Goal: Task Accomplishment & Management: Manage account settings

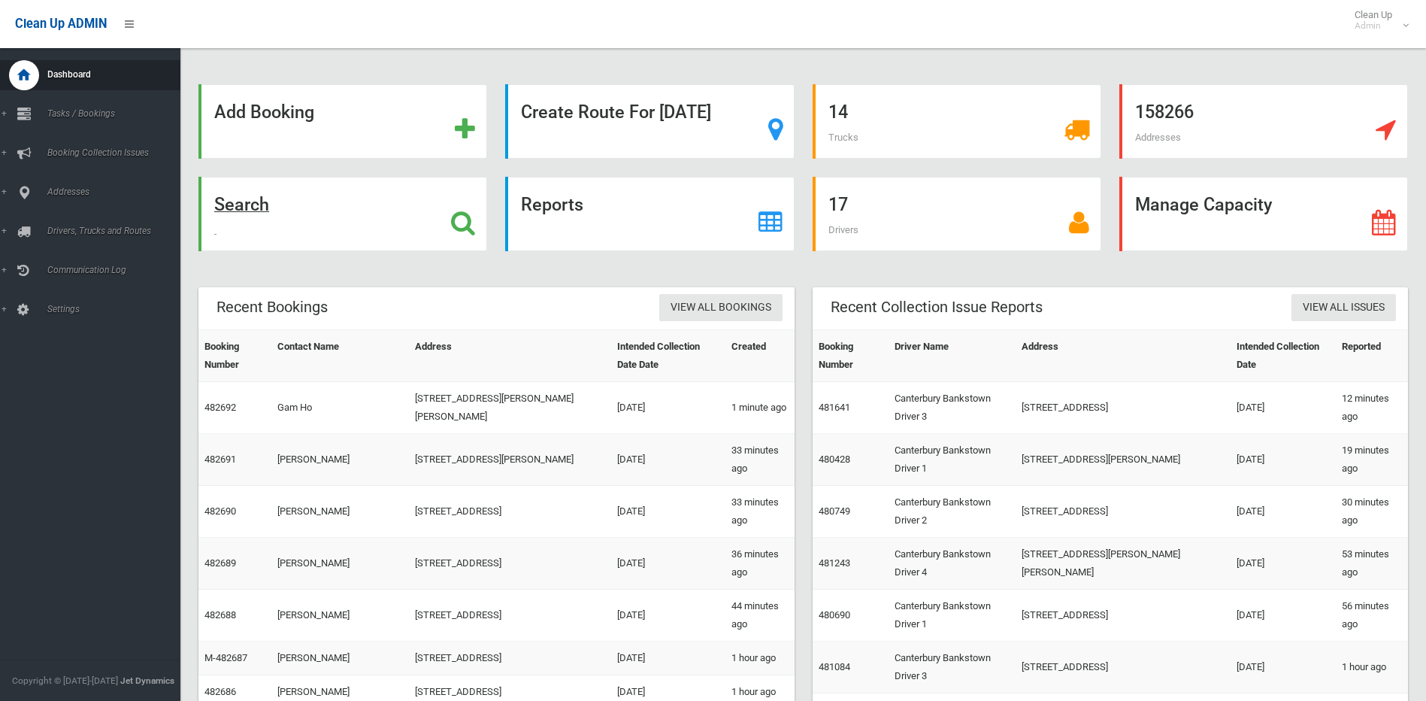
click at [232, 204] on strong "Search" at bounding box center [241, 204] width 55 height 21
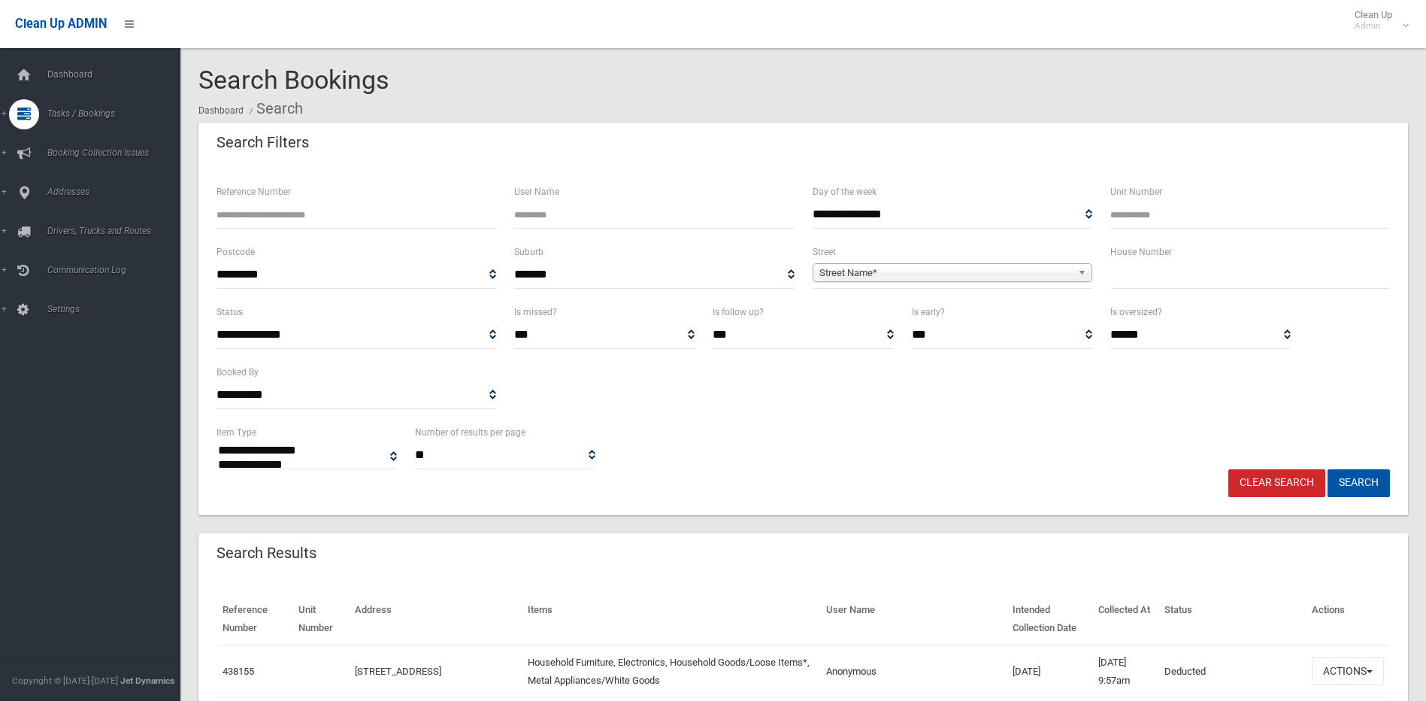
select select
click at [1145, 274] on input "text" at bounding box center [1250, 275] width 280 height 28
drag, startPoint x: 1168, startPoint y: 277, endPoint x: 1197, endPoint y: 279, distance: 29.4
click at [1174, 277] on input "text" at bounding box center [1250, 275] width 280 height 28
type input "**"
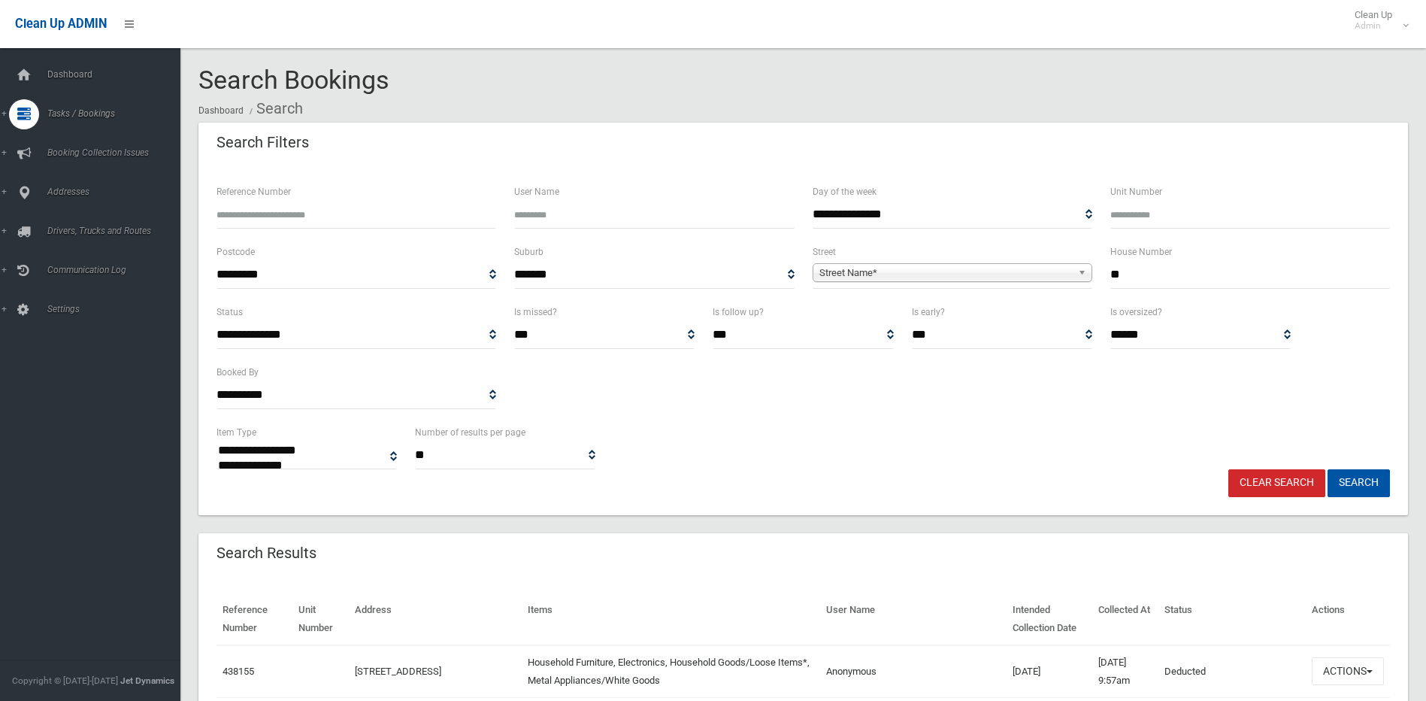
click at [1004, 258] on div "**********" at bounding box center [953, 266] width 280 height 46
click at [1003, 265] on span "Street Name*" at bounding box center [945, 273] width 253 height 18
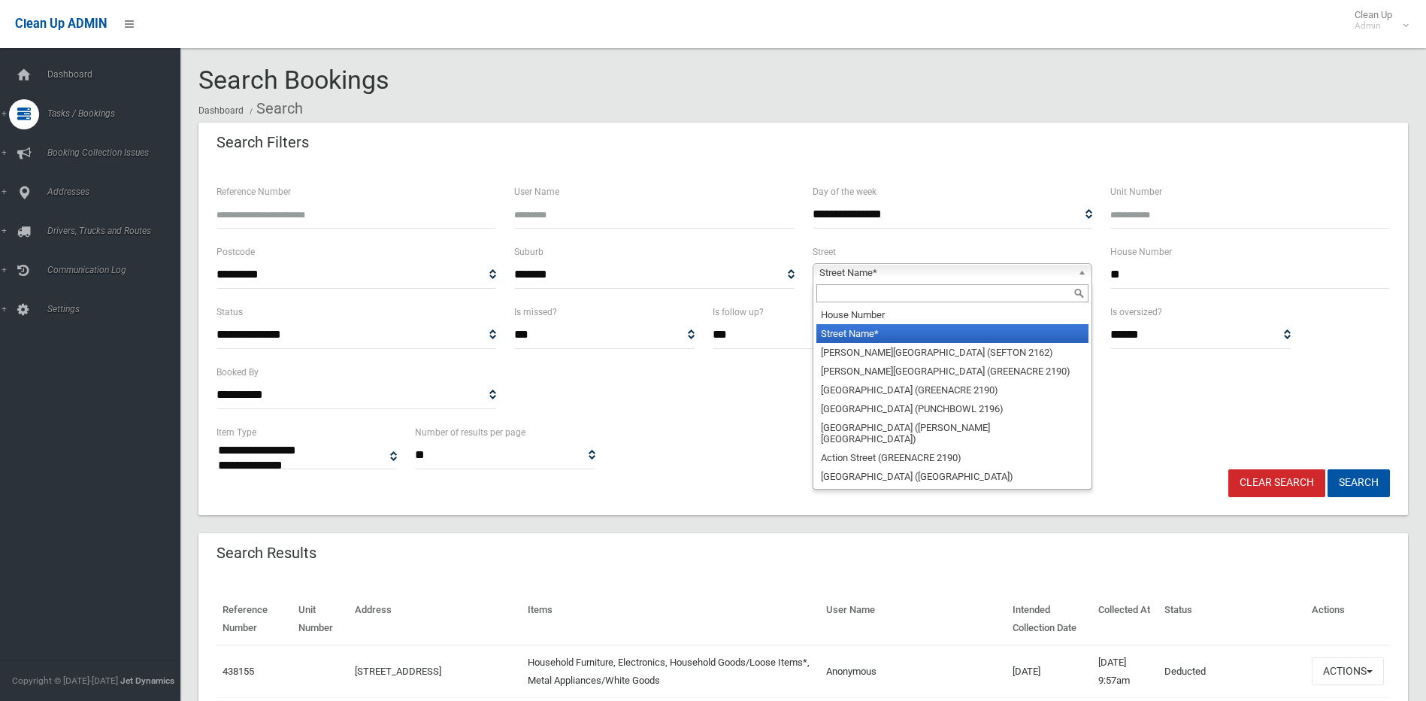
click at [963, 289] on input "text" at bounding box center [952, 293] width 272 height 18
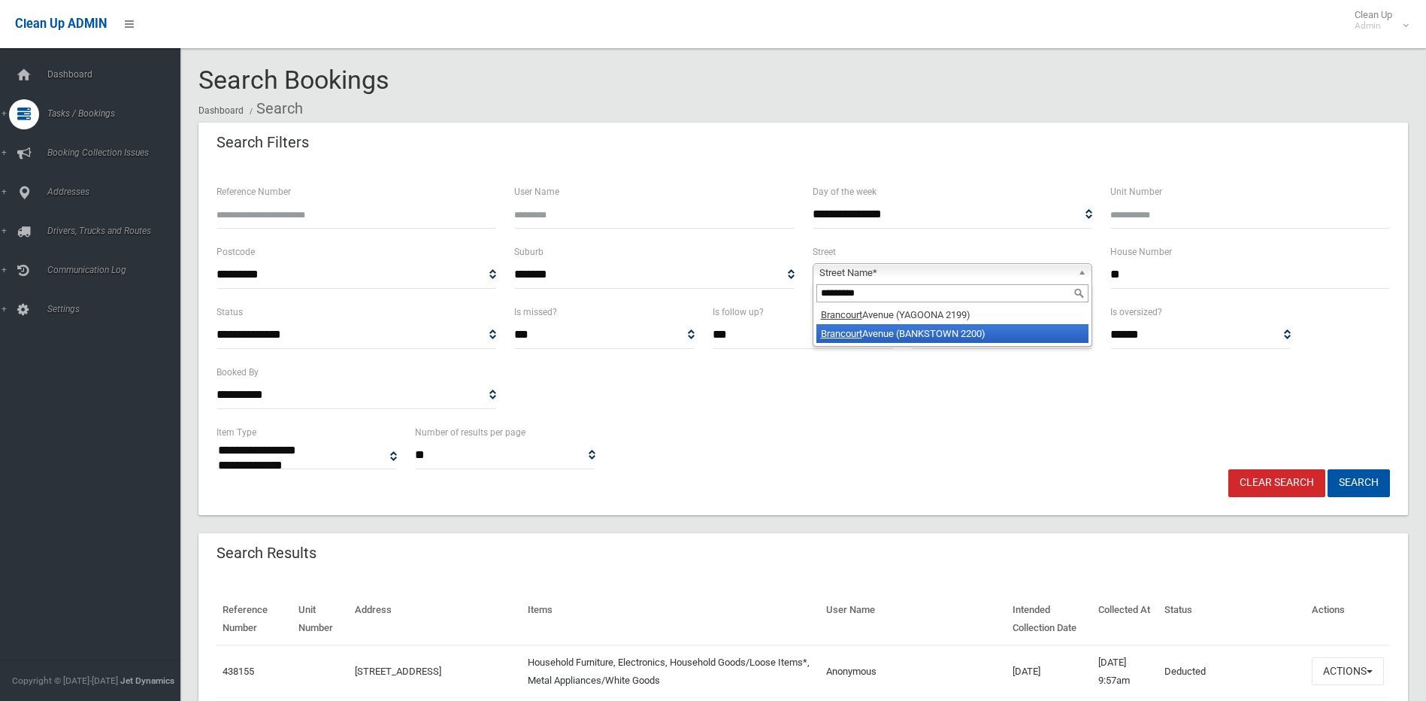
type input "*********"
click at [952, 332] on li "Brancourt Avenue (BANKSTOWN 2200)" at bounding box center [952, 333] width 272 height 19
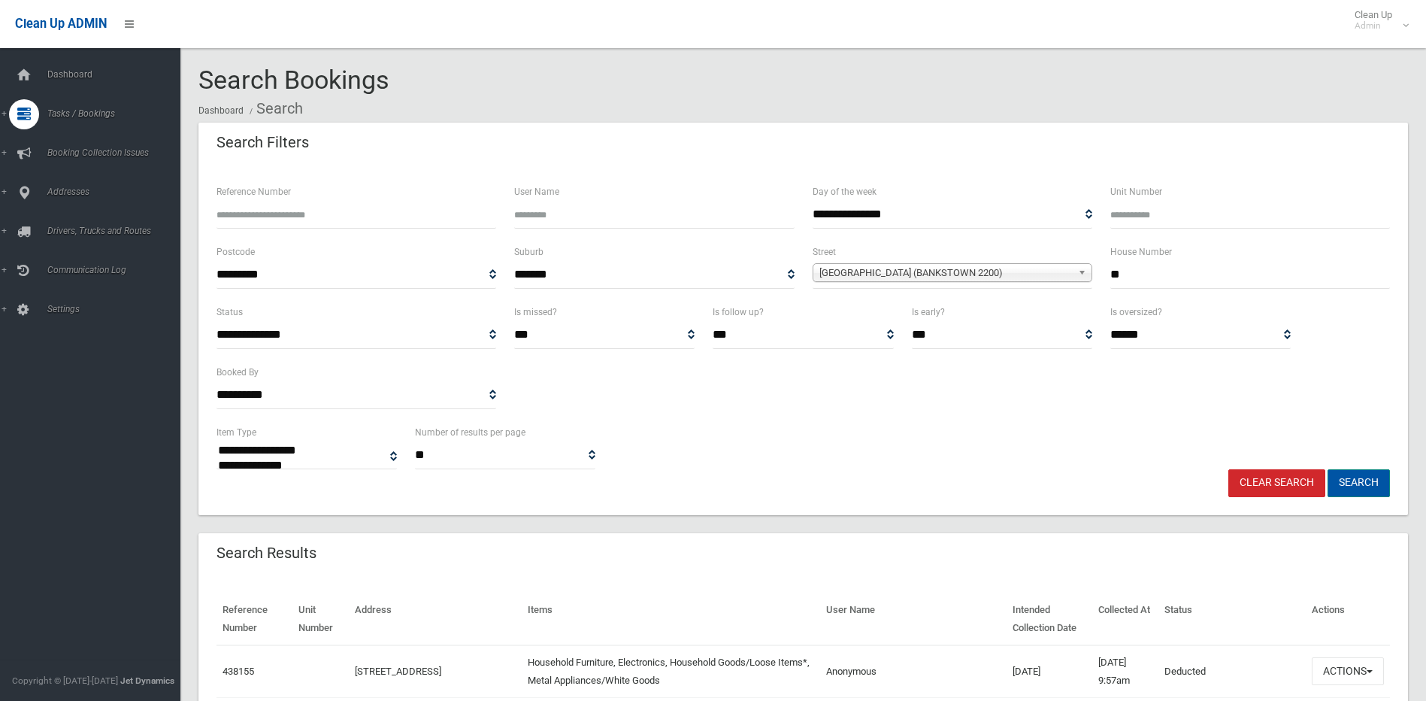
click at [1376, 475] on button "Search" at bounding box center [1359, 483] width 62 height 28
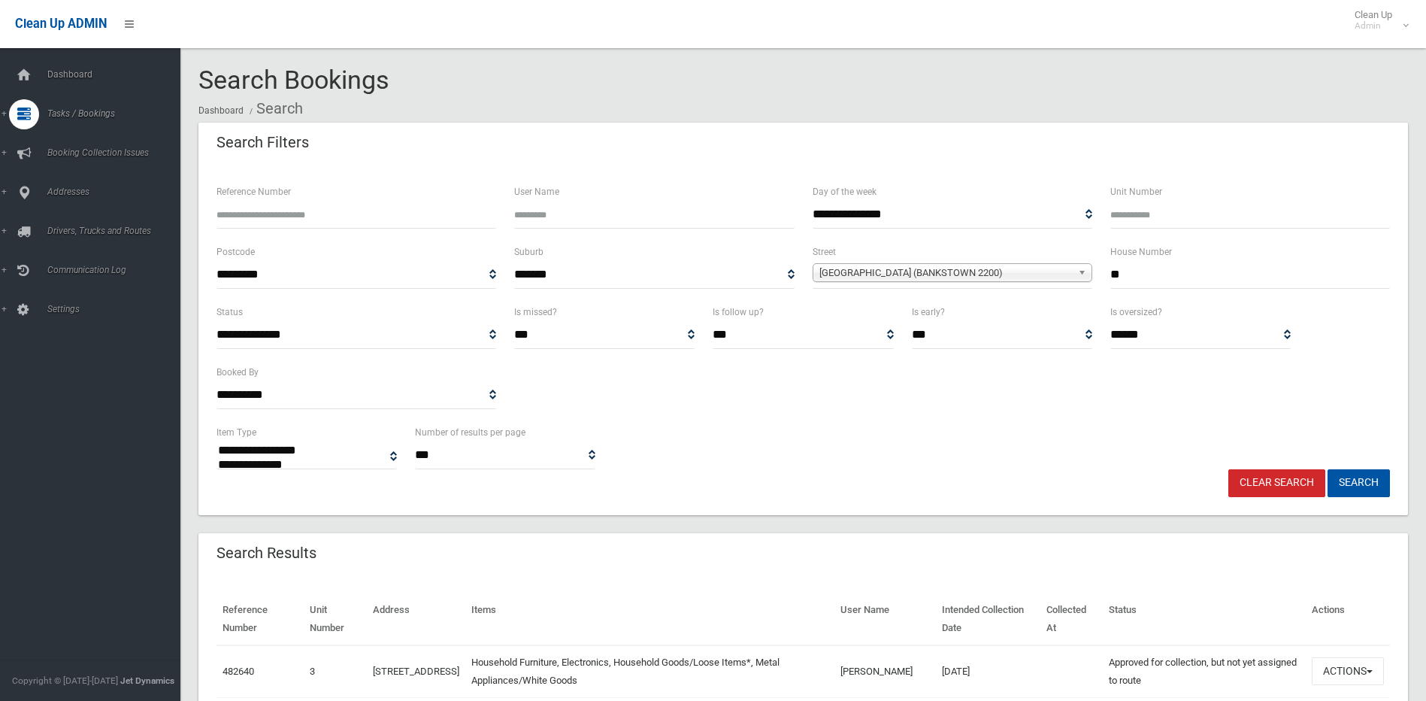
select select
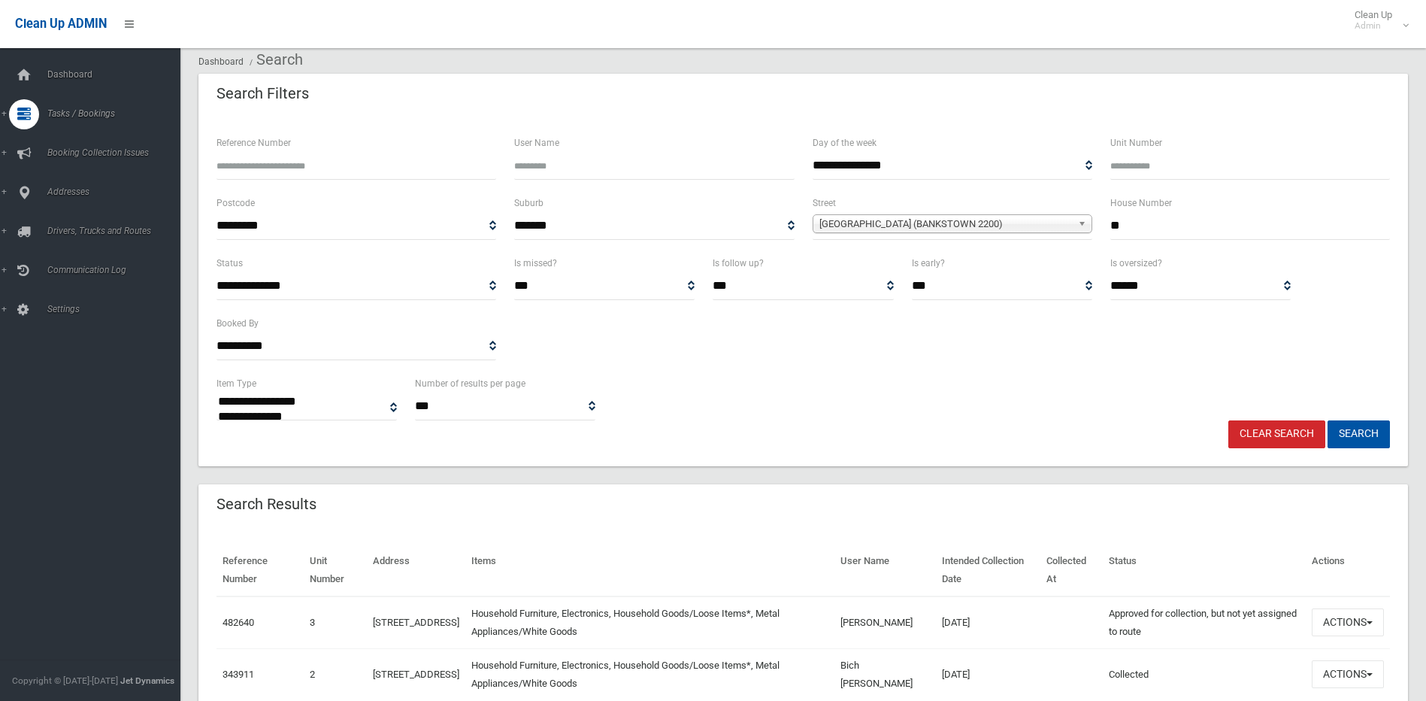
scroll to position [75, 0]
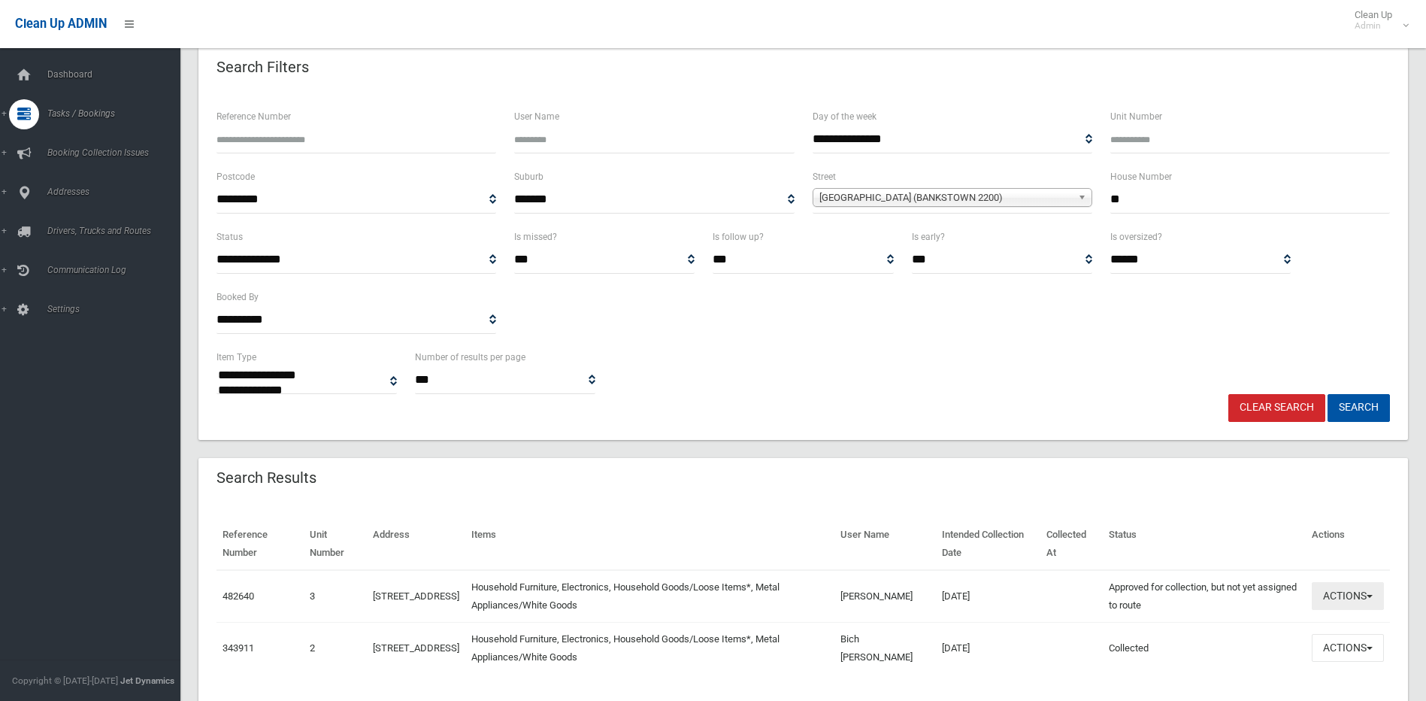
click at [1363, 587] on button "Actions" at bounding box center [1348, 596] width 72 height 28
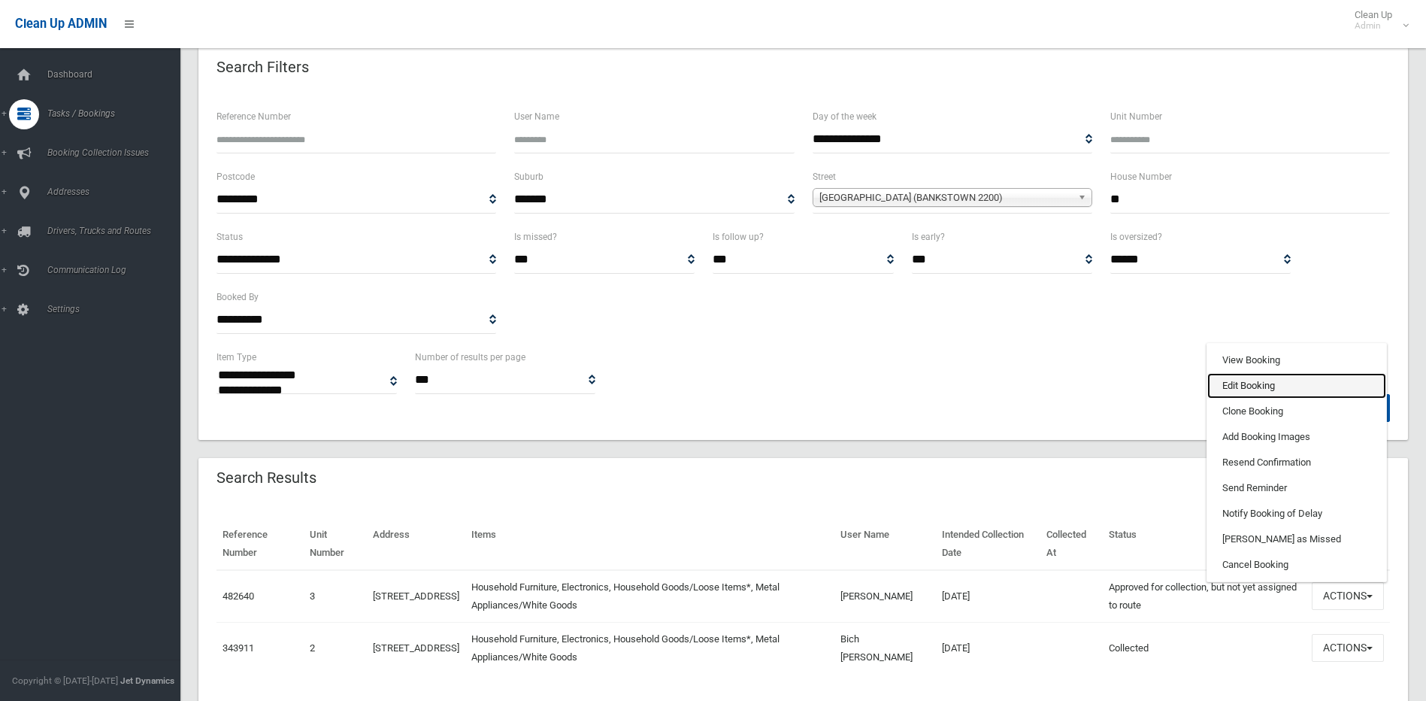
click at [1243, 385] on link "Edit Booking" at bounding box center [1296, 386] width 179 height 26
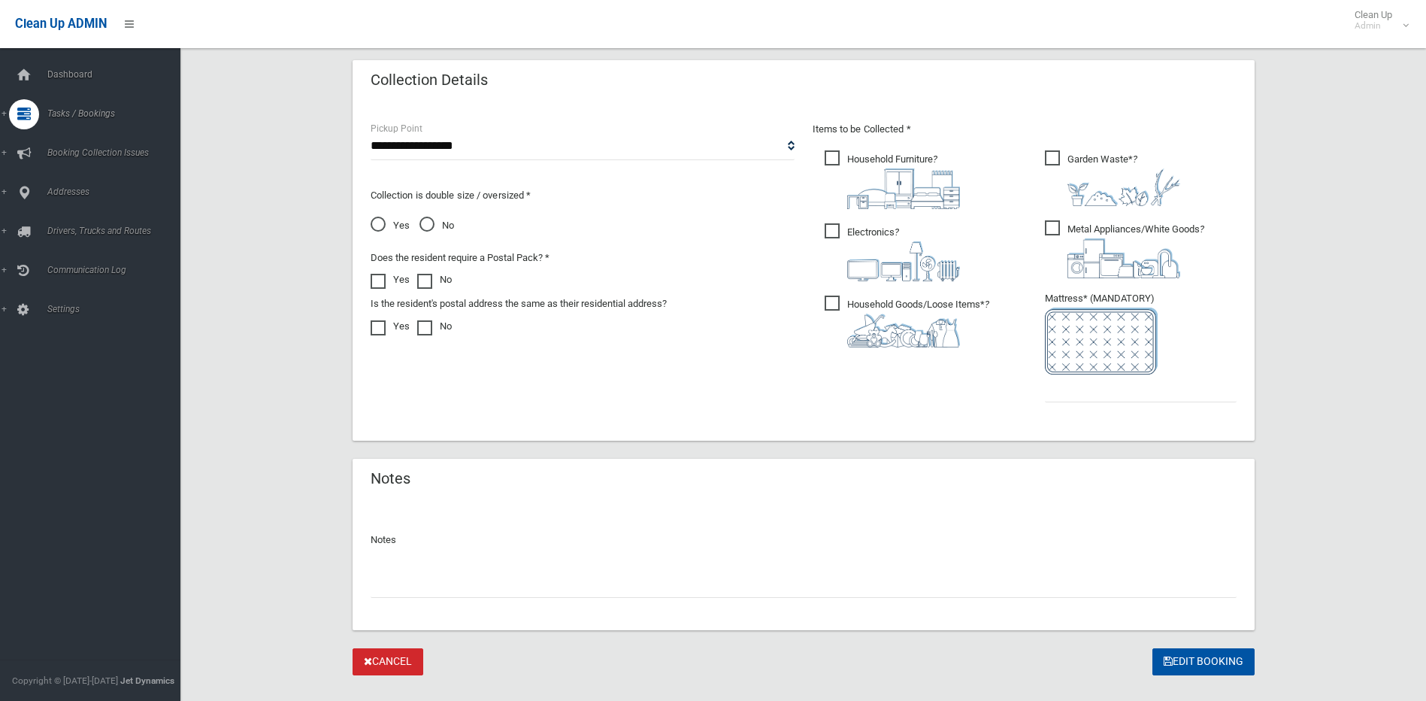
scroll to position [780, 0]
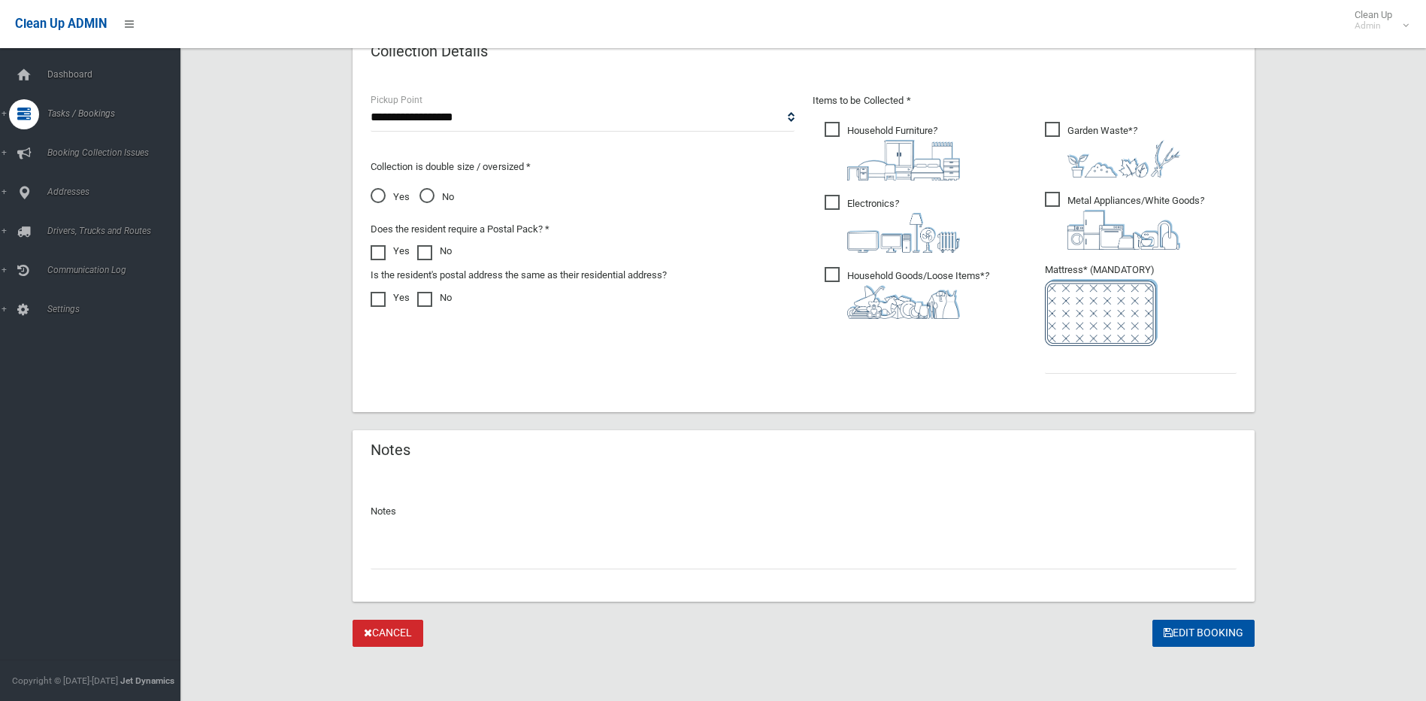
click at [505, 554] on input "text" at bounding box center [804, 555] width 866 height 28
type input "**********"
click at [1186, 630] on button "Edit Booking" at bounding box center [1203, 633] width 102 height 28
click at [1081, 373] on input "text" at bounding box center [1141, 360] width 192 height 28
type input "*"
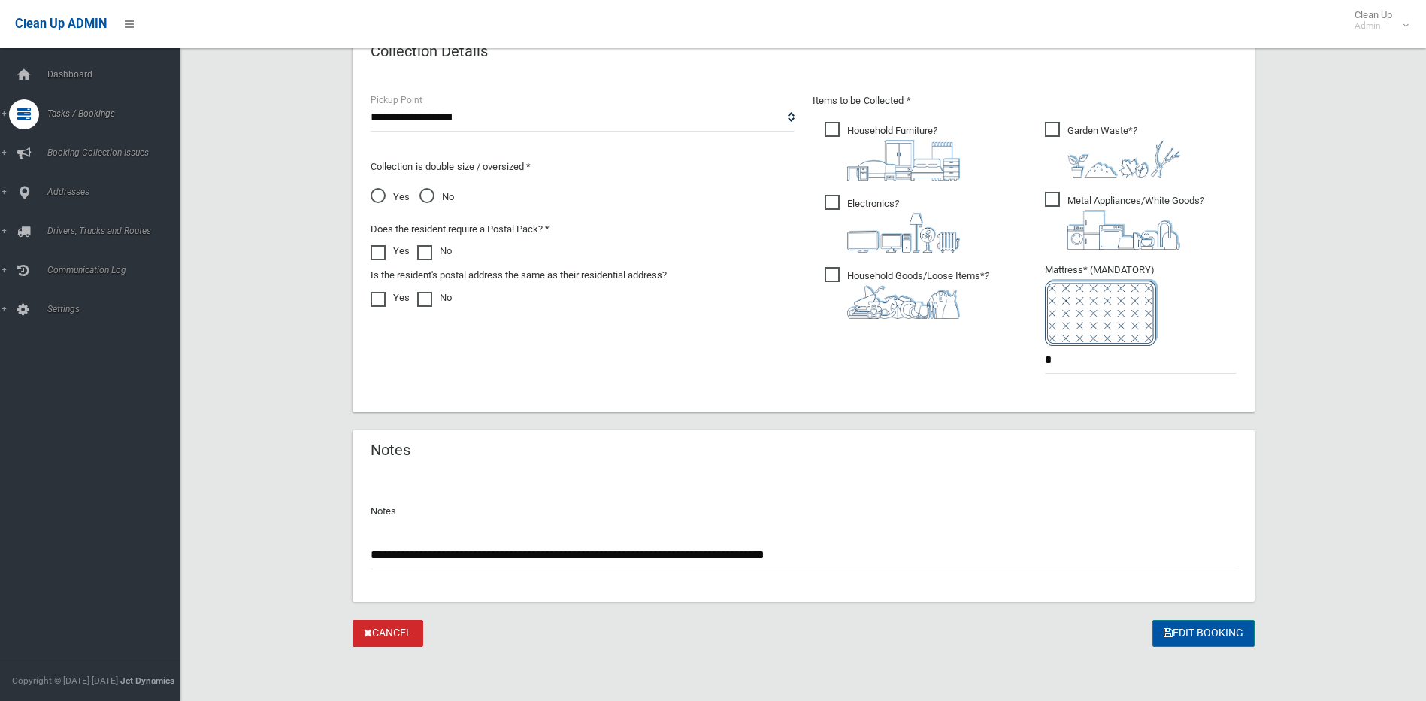
click at [1184, 633] on button "Edit Booking" at bounding box center [1203, 633] width 102 height 28
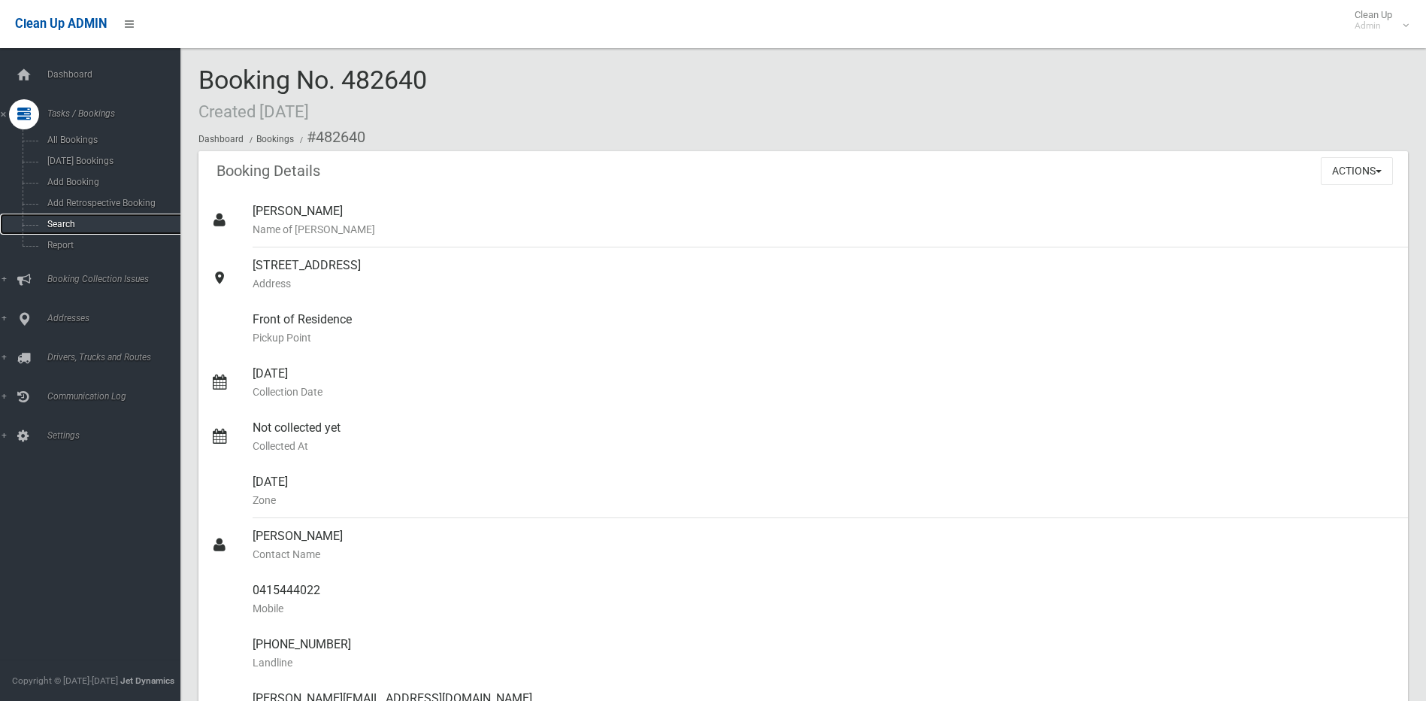
click at [62, 220] on span "Search" at bounding box center [111, 224] width 136 height 11
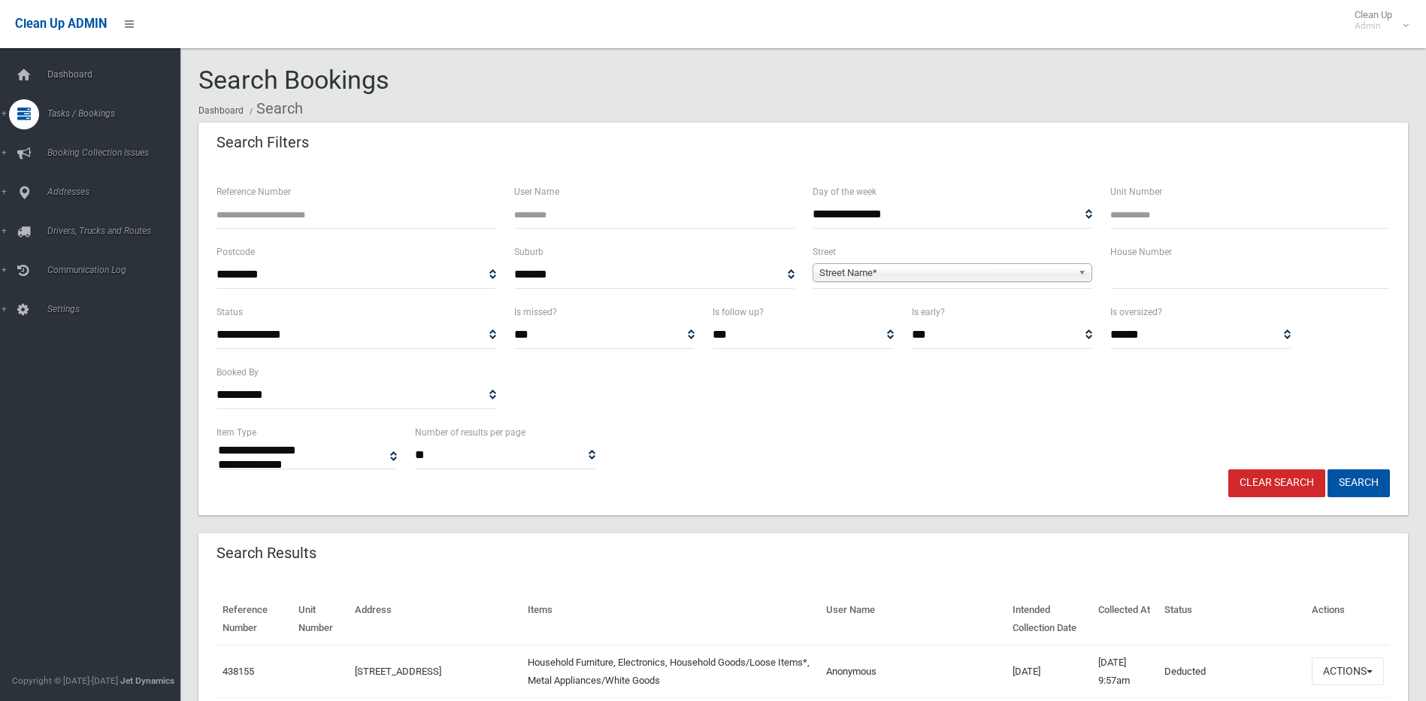
select select
click at [1125, 280] on input "text" at bounding box center [1250, 275] width 280 height 28
type input "***"
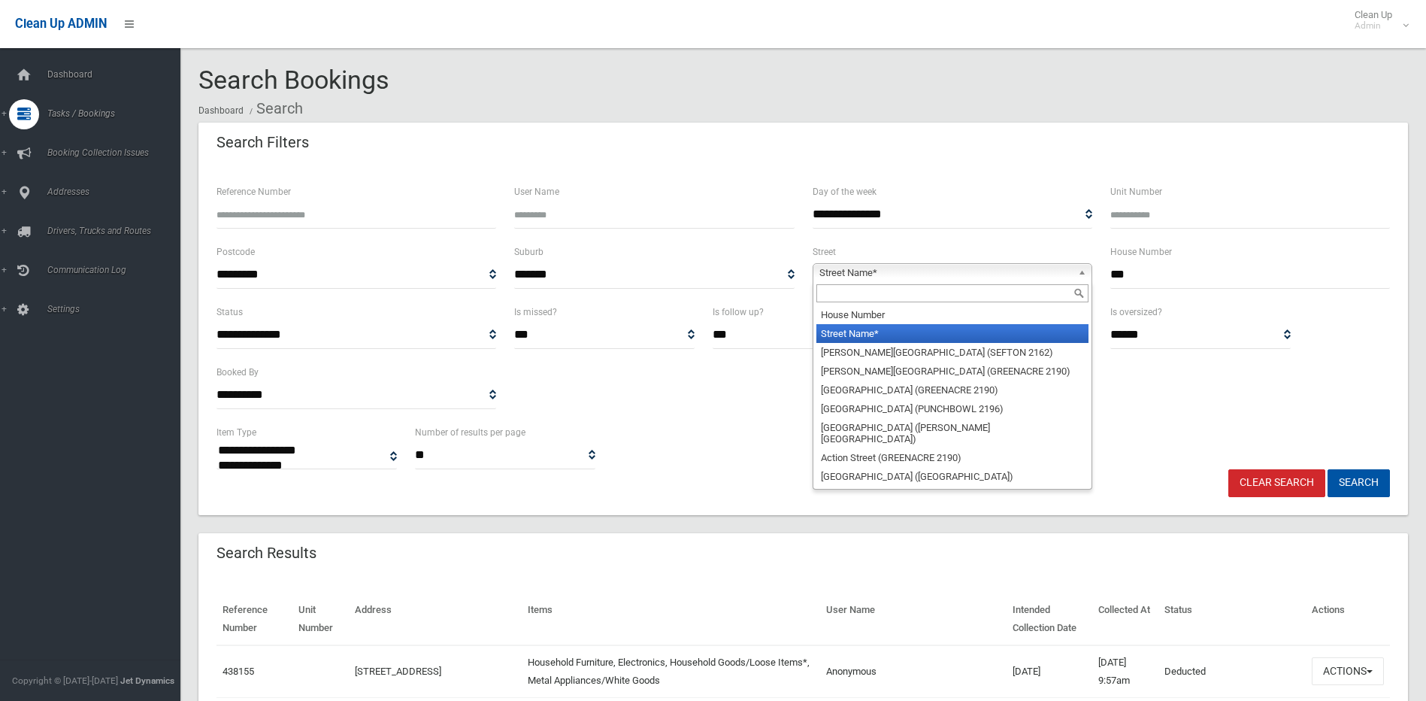
click at [1053, 267] on span "Street Name*" at bounding box center [945, 273] width 253 height 18
click at [1005, 295] on input "text" at bounding box center [952, 293] width 272 height 18
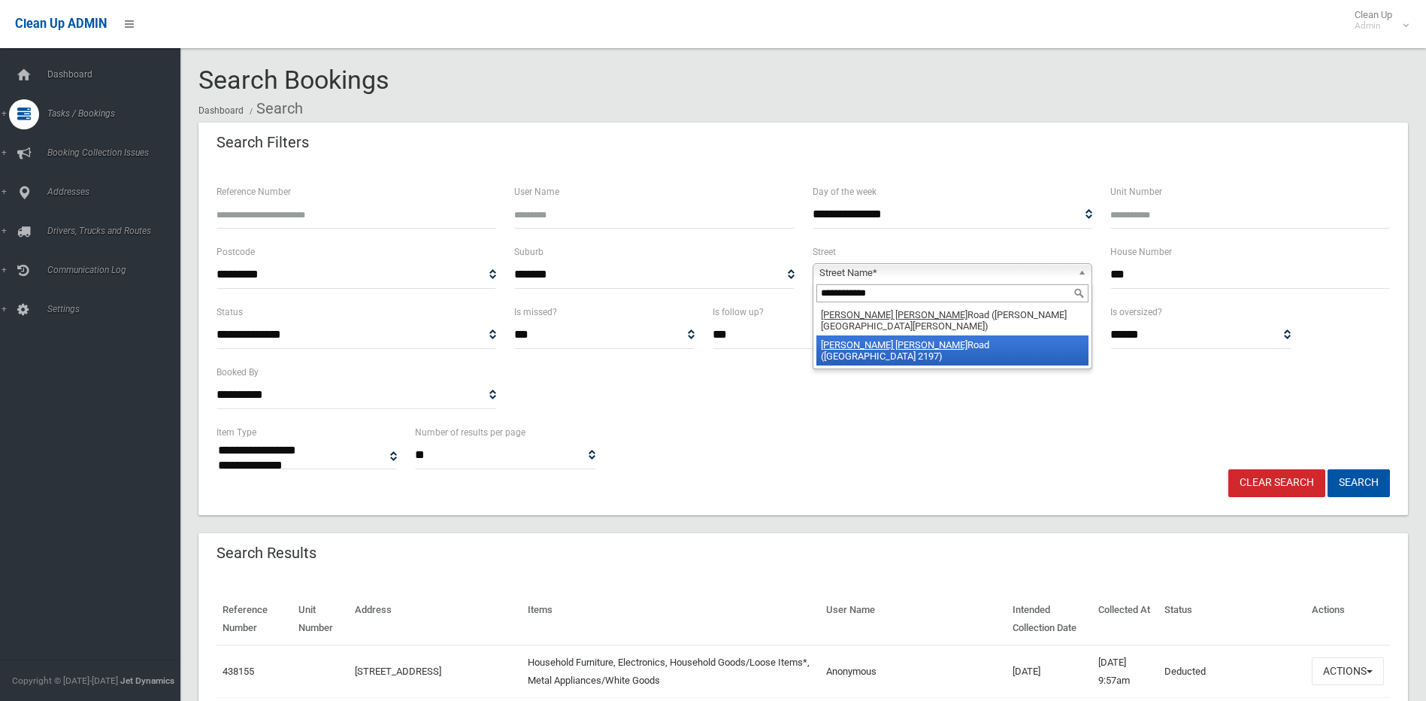
type input "**********"
click at [946, 335] on li "Chester Hill Road (BASS HILL 2197)" at bounding box center [952, 350] width 272 height 30
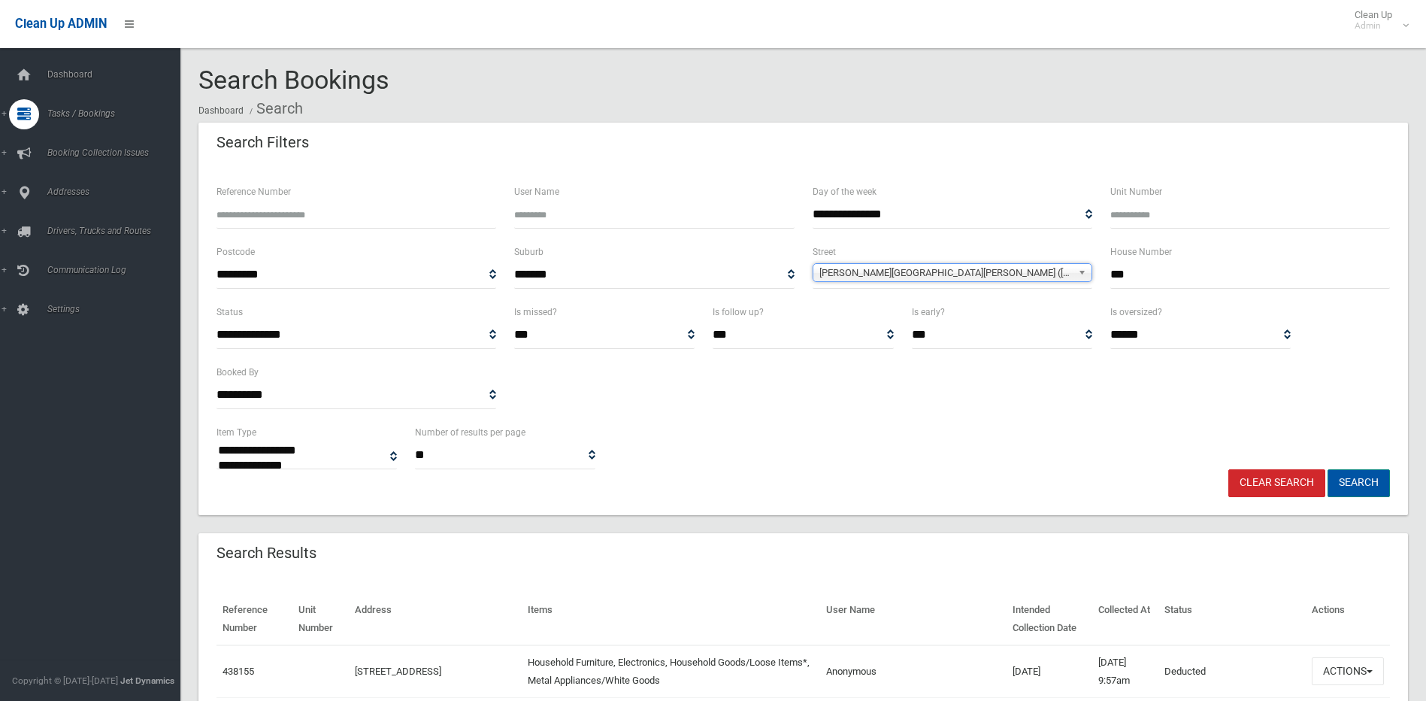
click at [1346, 478] on button "Search" at bounding box center [1359, 483] width 62 height 28
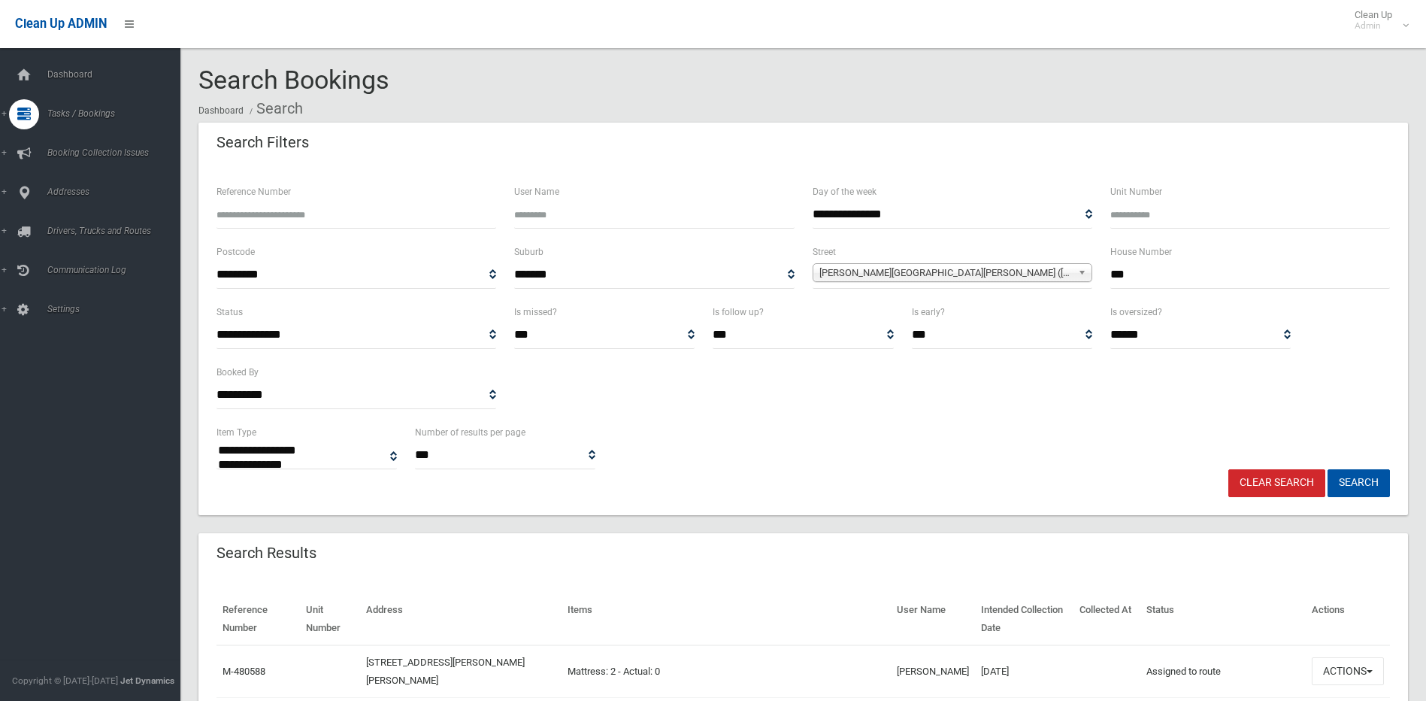
select select
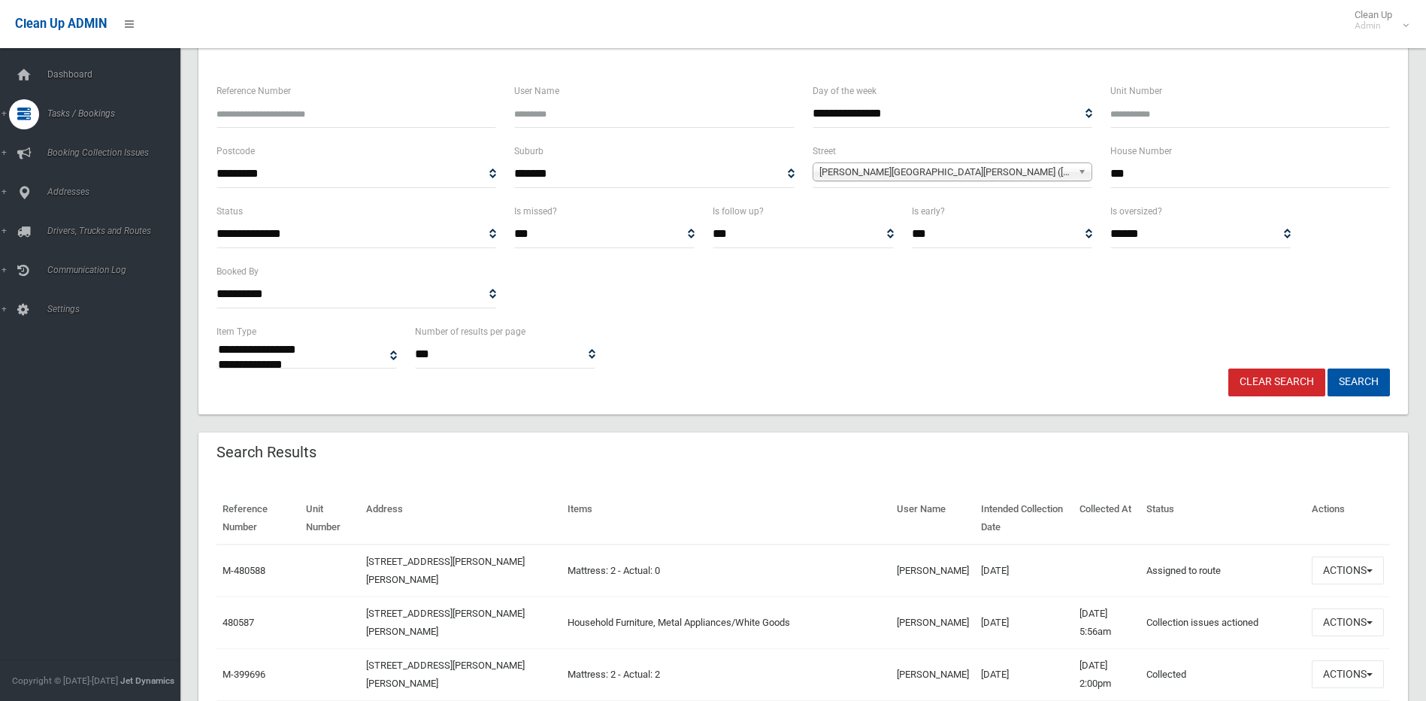
scroll to position [150, 0]
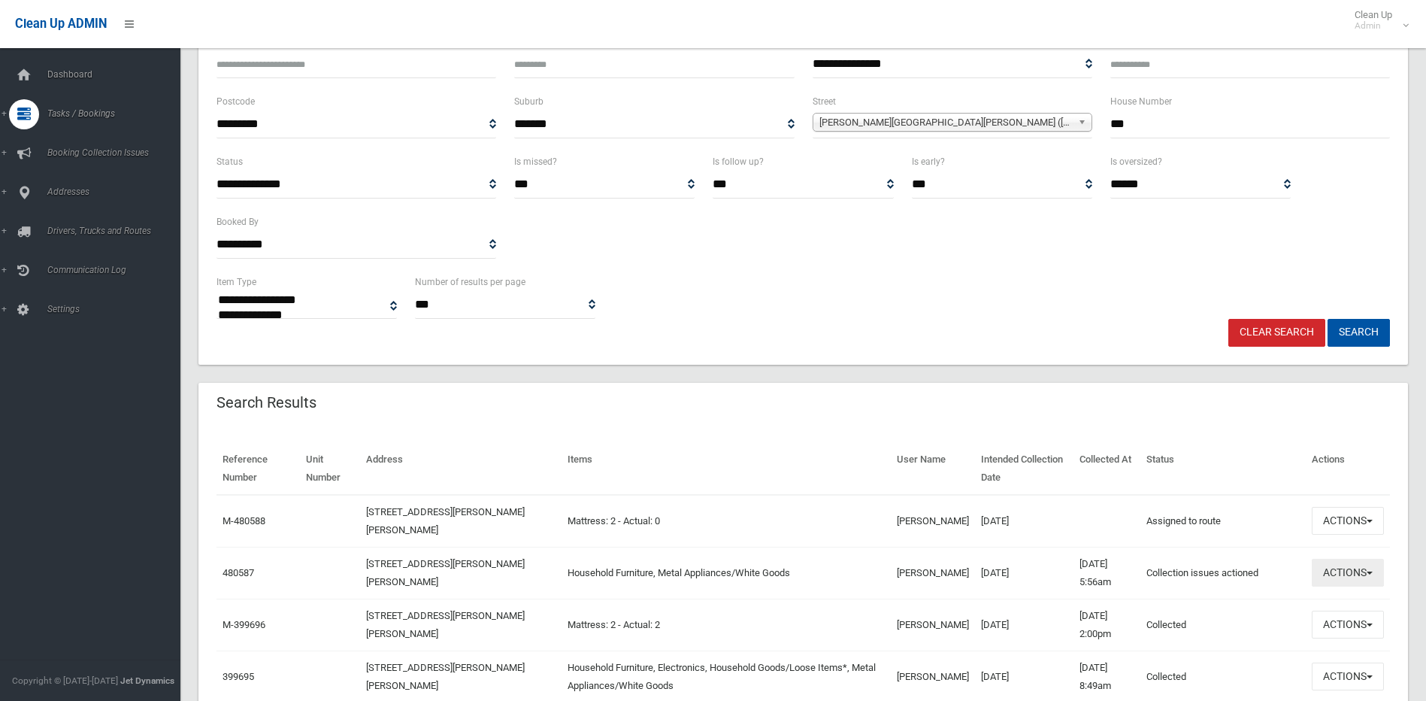
click at [1341, 573] on button "Actions" at bounding box center [1348, 573] width 72 height 28
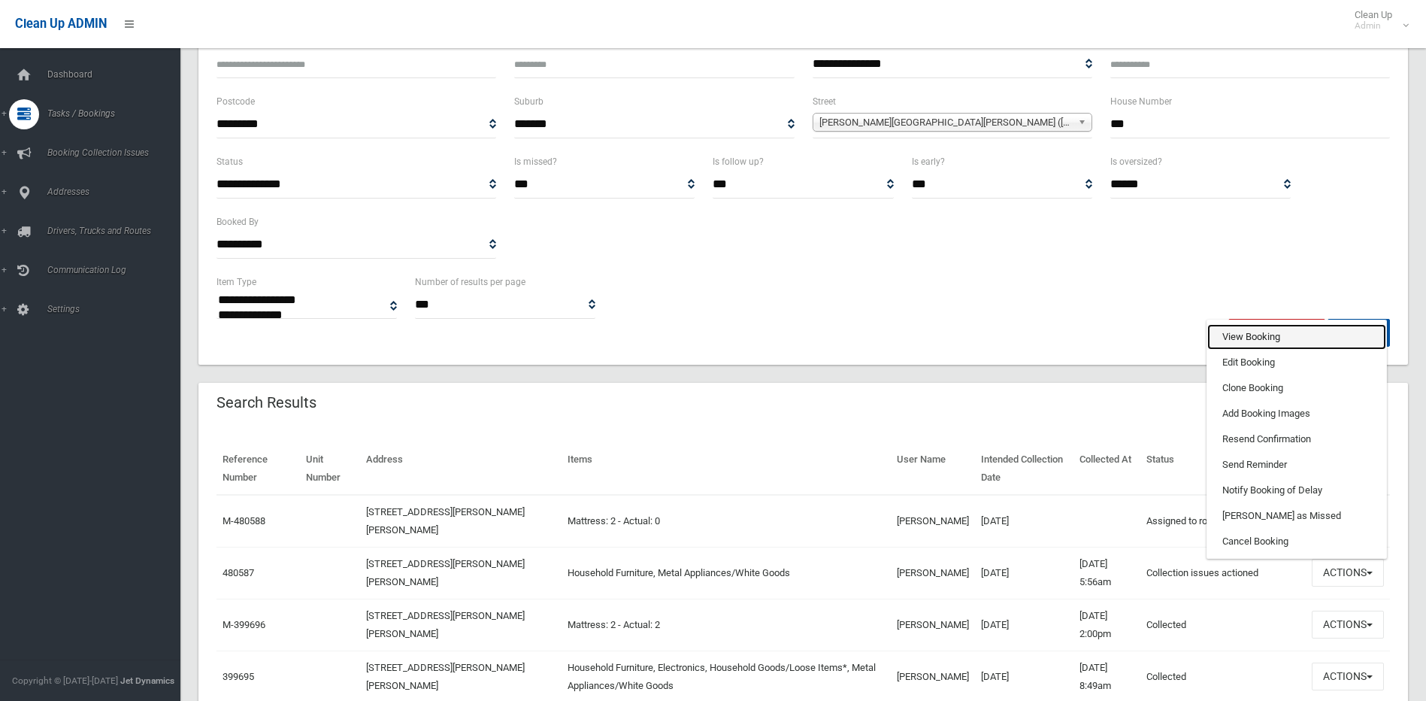
click at [1249, 330] on link "View Booking" at bounding box center [1296, 337] width 179 height 26
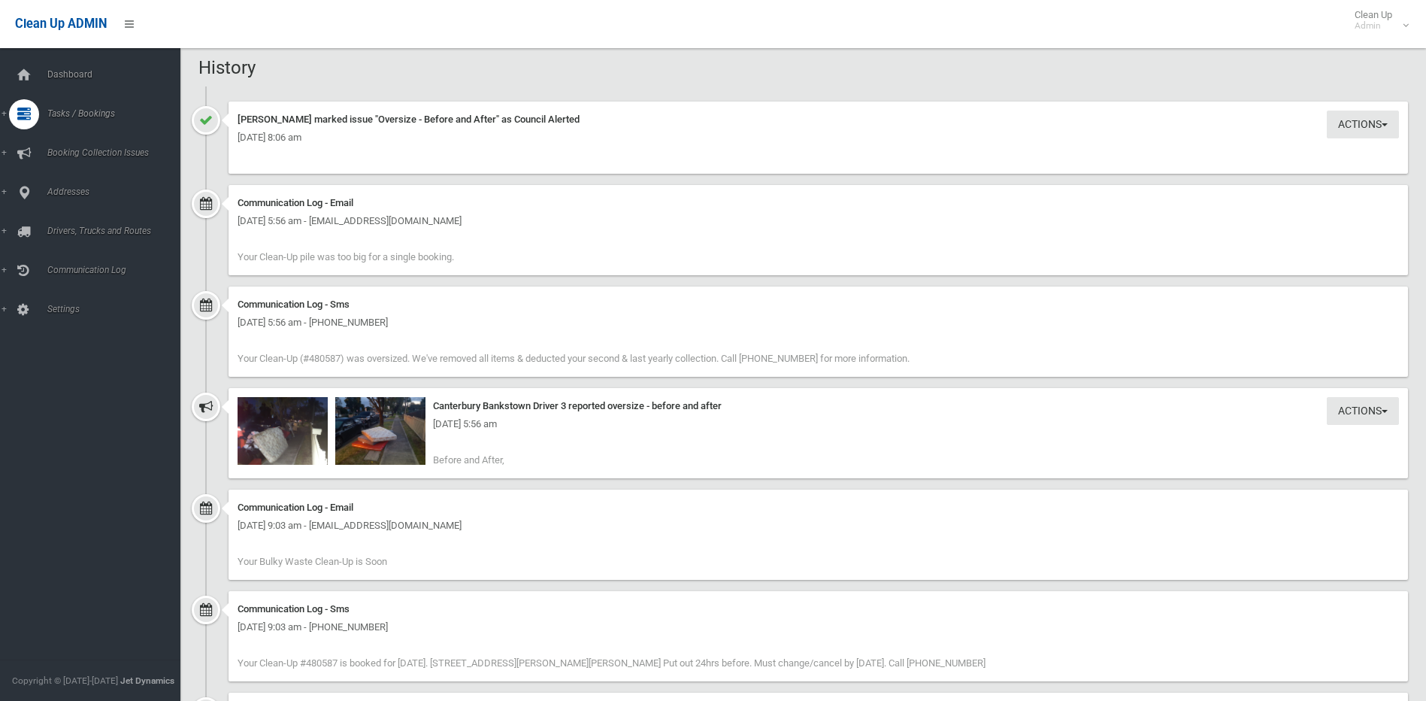
scroll to position [1052, 0]
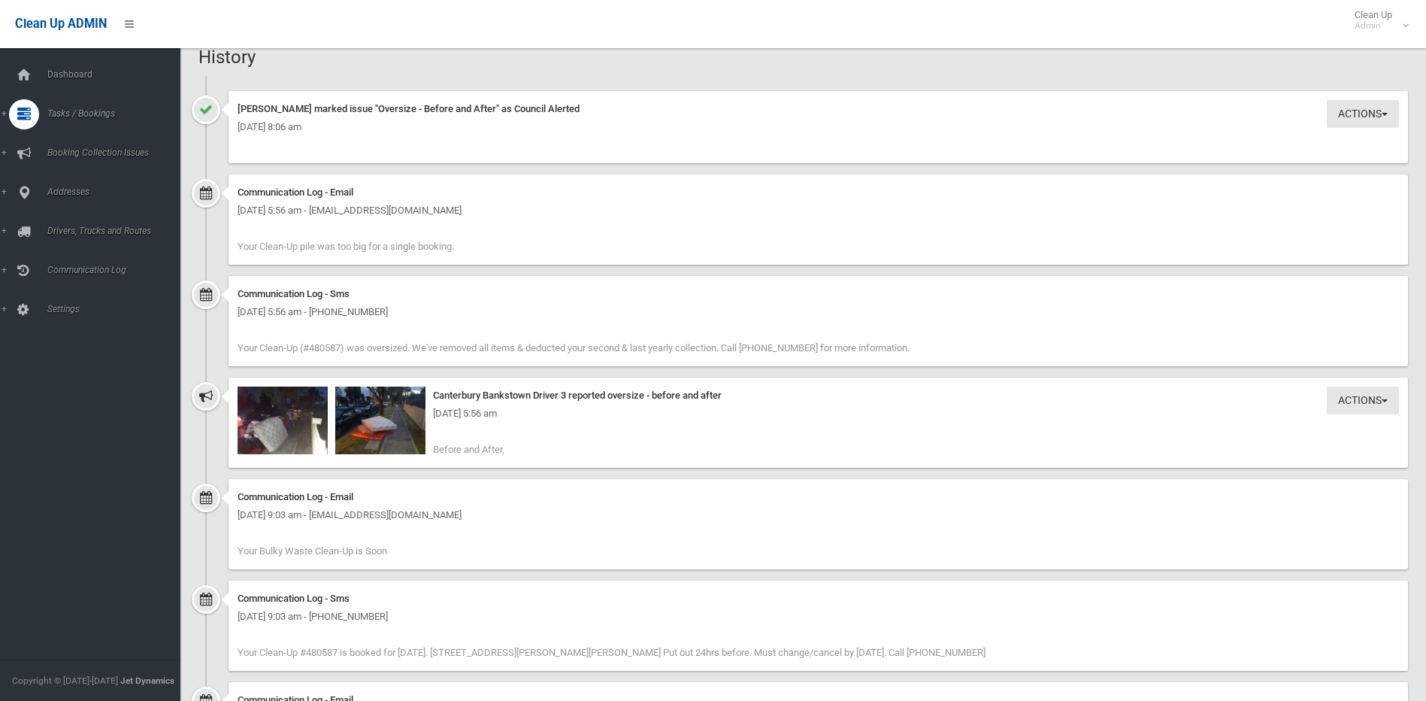
click at [268, 417] on div "[DATE] 5:56 am" at bounding box center [818, 413] width 1161 height 18
click at [282, 407] on div "[DATE] 5:56 am" at bounding box center [818, 413] width 1161 height 18
click at [265, 400] on img at bounding box center [283, 420] width 90 height 68
click at [378, 415] on div "[DATE] 5:56 am" at bounding box center [818, 413] width 1161 height 18
click at [380, 400] on img at bounding box center [380, 420] width 90 height 68
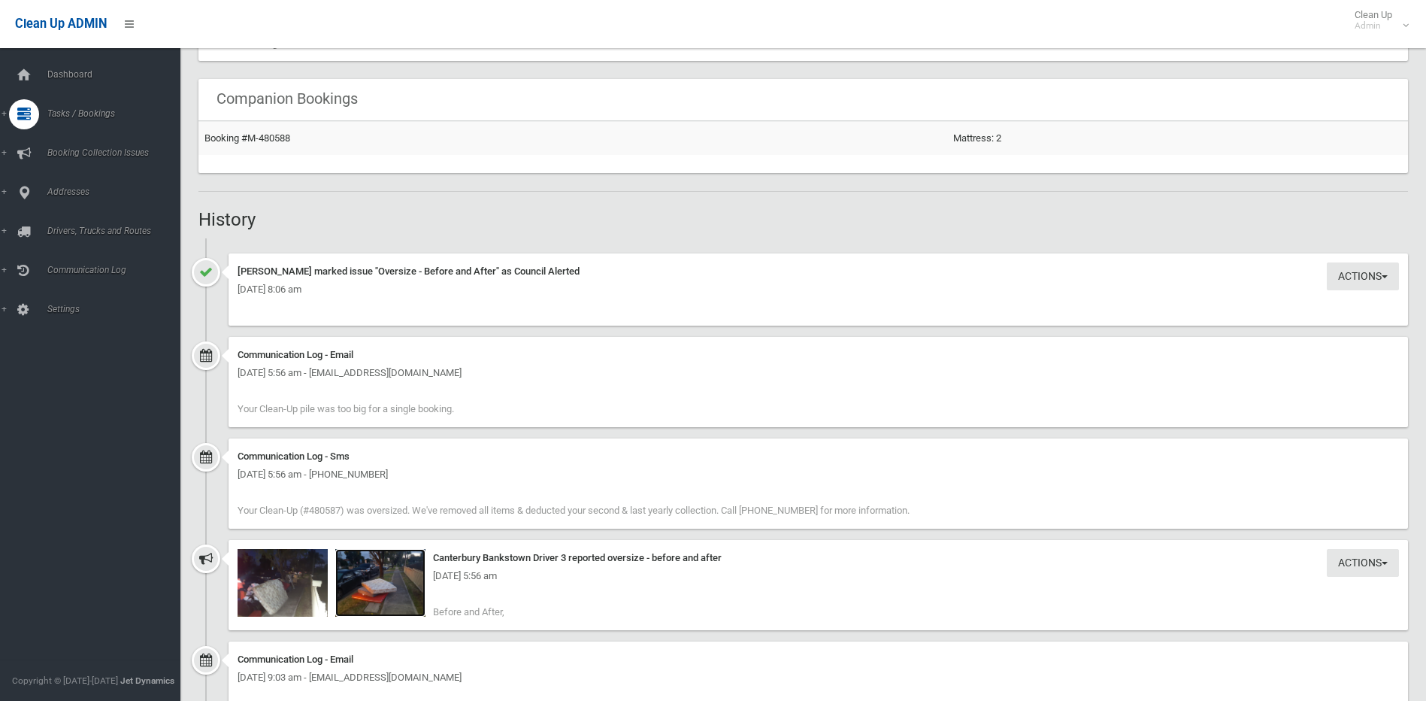
scroll to position [902, 0]
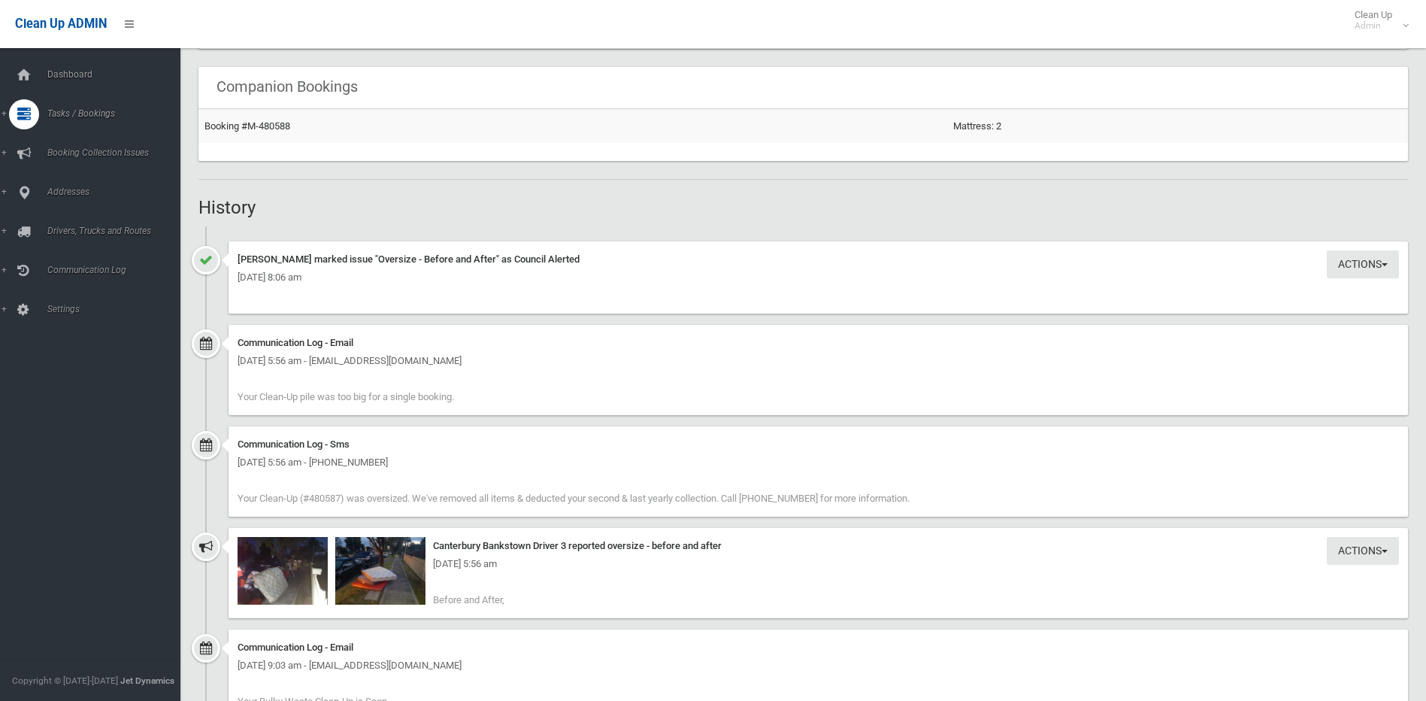
click at [365, 563] on div "[DATE] 5:56 am" at bounding box center [818, 564] width 1161 height 18
click at [380, 570] on div "[DATE] 5:56 am" at bounding box center [818, 564] width 1161 height 18
click at [374, 571] on div "[DATE] 5:56 am" at bounding box center [818, 564] width 1161 height 18
click at [362, 576] on img at bounding box center [380, 571] width 90 height 68
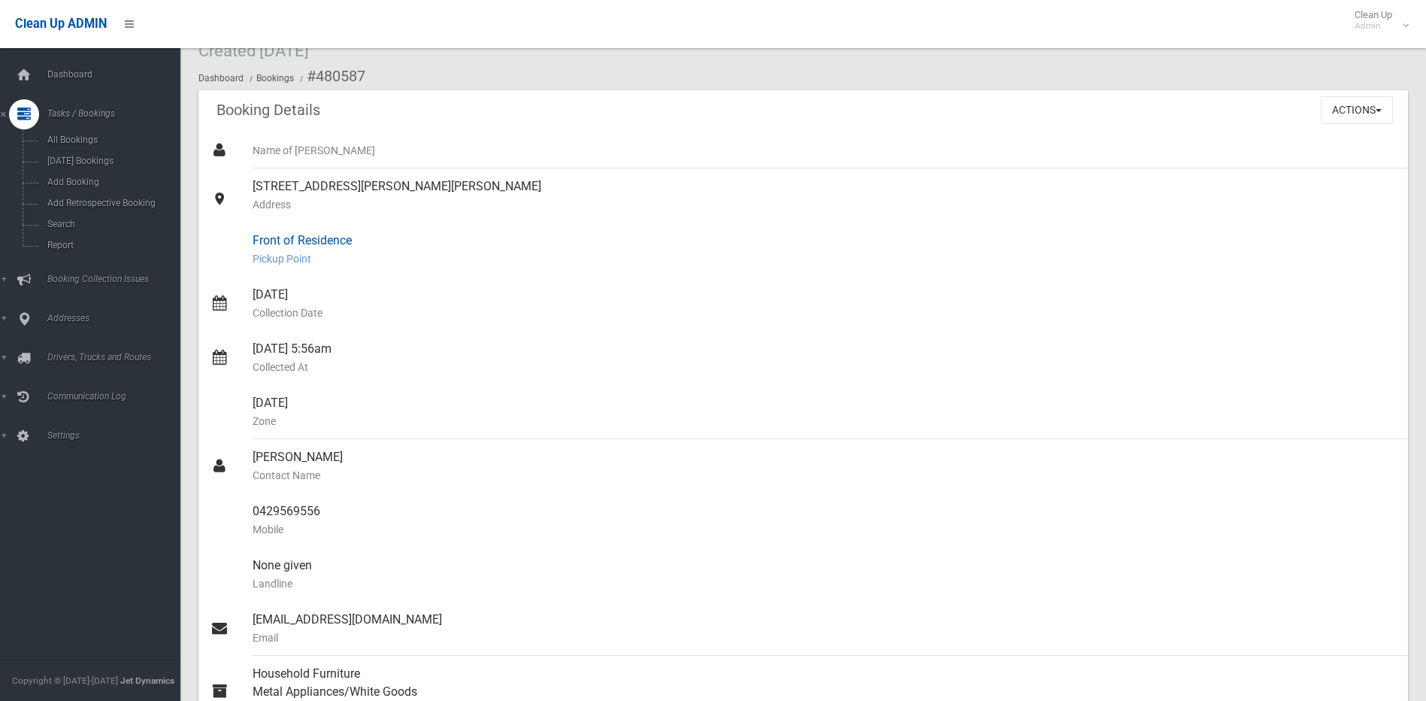
scroll to position [0, 0]
